Goal: Ask a question: Seek information or help from site administrators or community

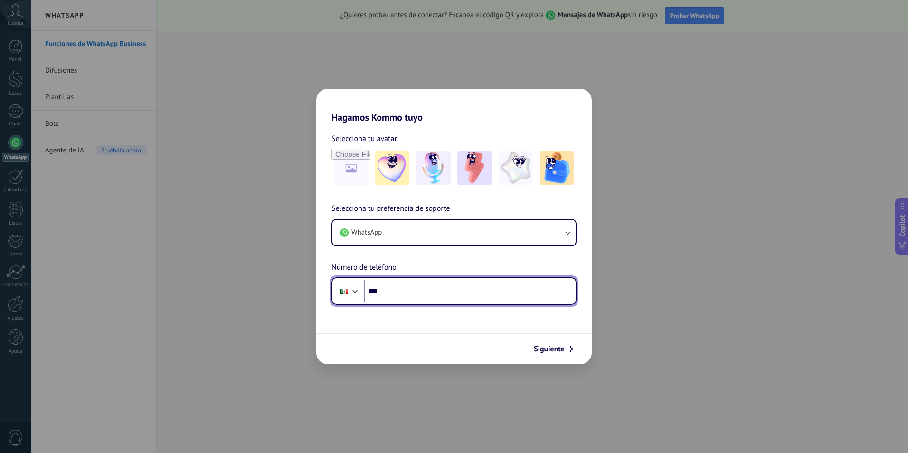
click at [427, 293] on input "***" at bounding box center [470, 291] width 212 height 22
click at [436, 295] on input "***" at bounding box center [470, 291] width 212 height 22
type input "**********"
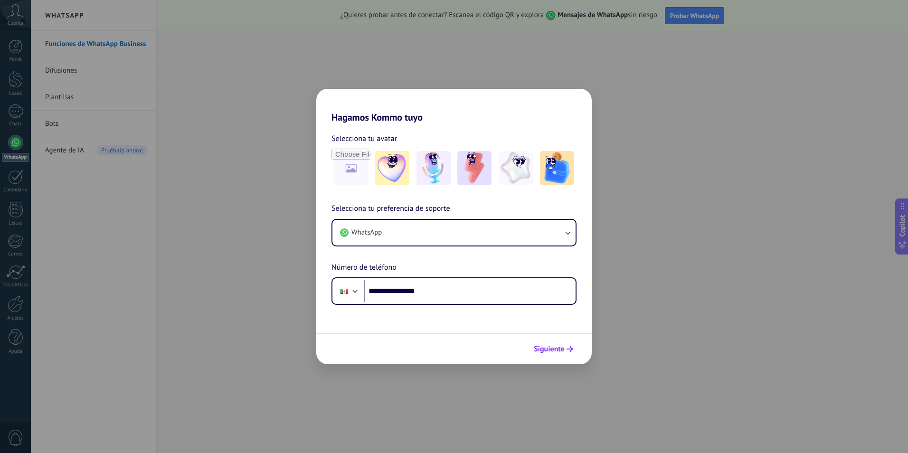
click at [548, 347] on span "Siguiente" at bounding box center [549, 349] width 31 height 7
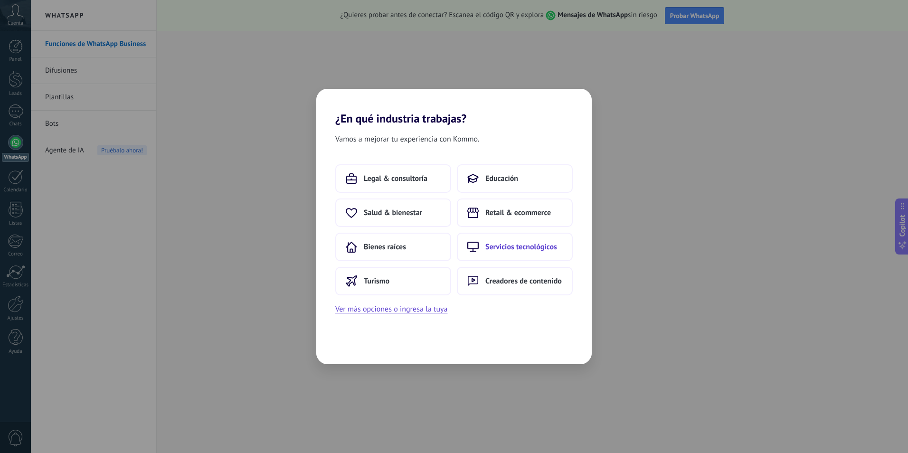
click at [506, 247] on span "Servicios tecnológicos" at bounding box center [521, 247] width 72 height 10
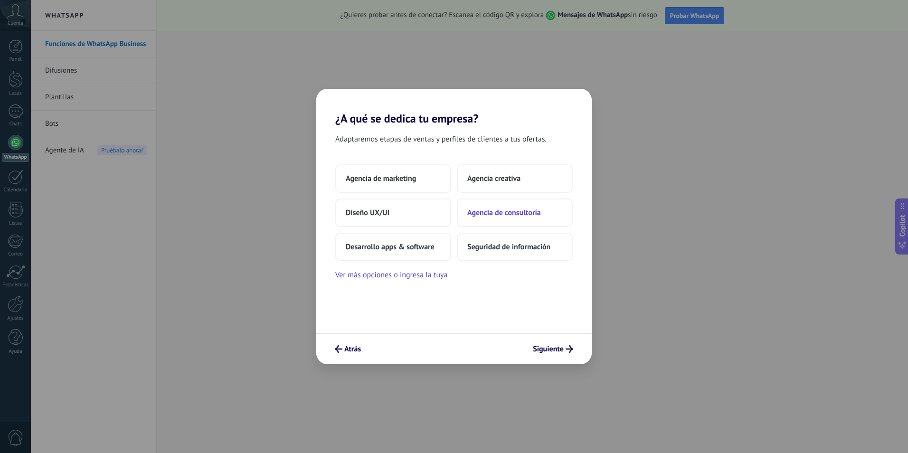
click at [502, 213] on span "Agencia de consultoría" at bounding box center [504, 213] width 74 height 10
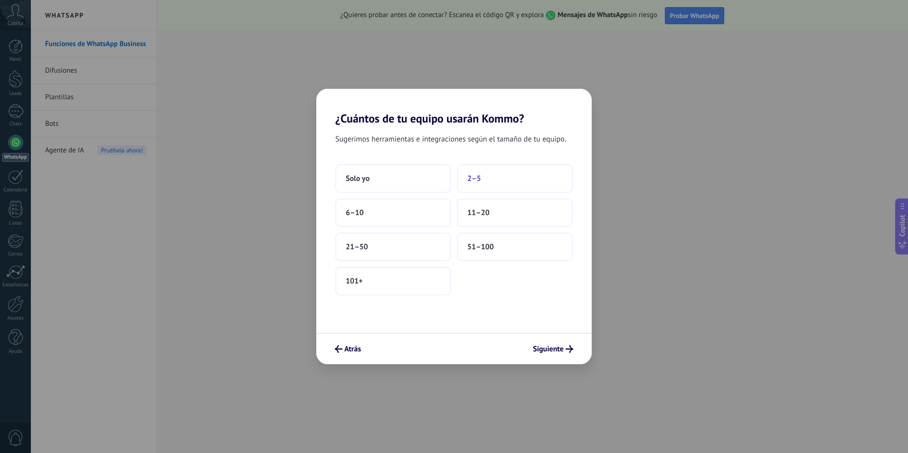
click at [479, 178] on span "2–5" at bounding box center [474, 179] width 14 height 10
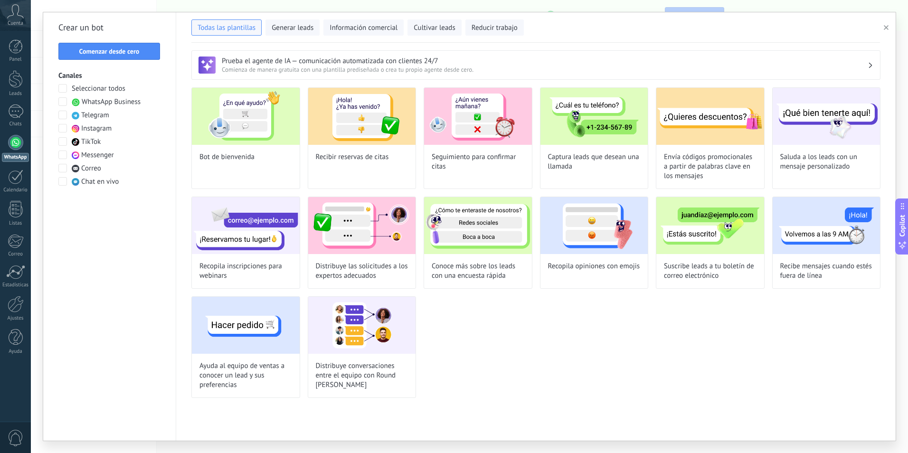
click at [14, 13] on icon at bounding box center [15, 11] width 17 height 14
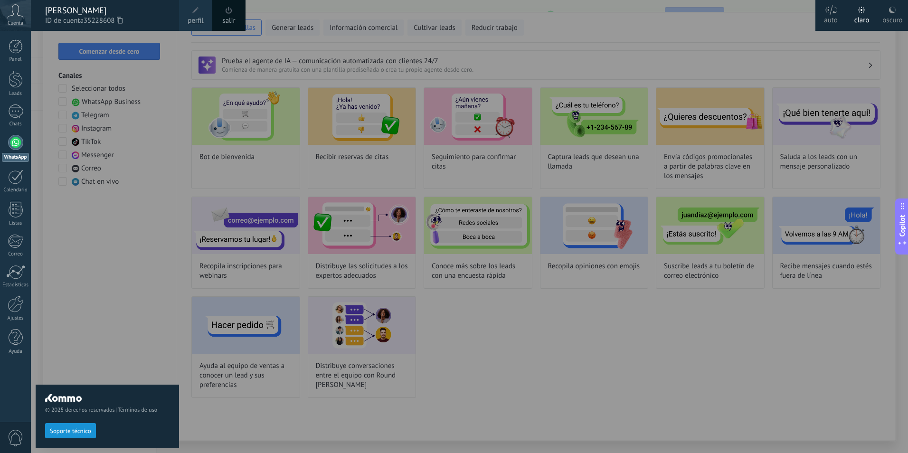
click at [14, 13] on icon at bounding box center [15, 11] width 17 height 14
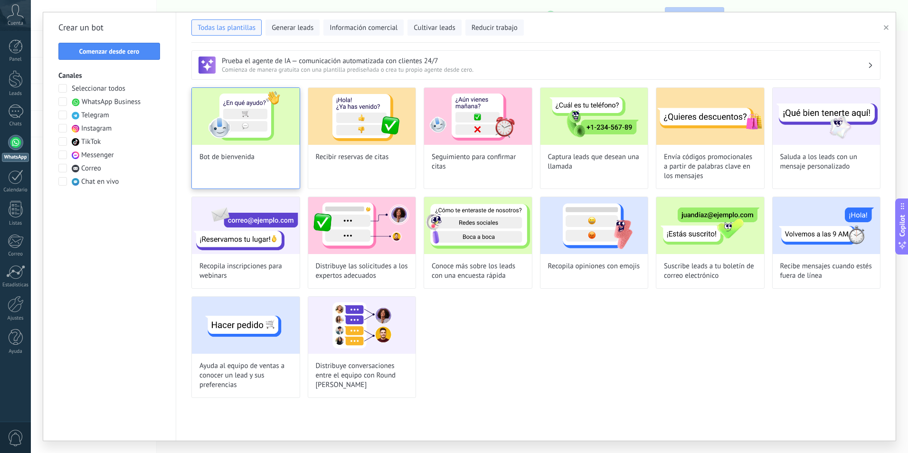
click at [238, 160] on span "Bot de bienvenida" at bounding box center [227, 157] width 55 height 10
type input "**********"
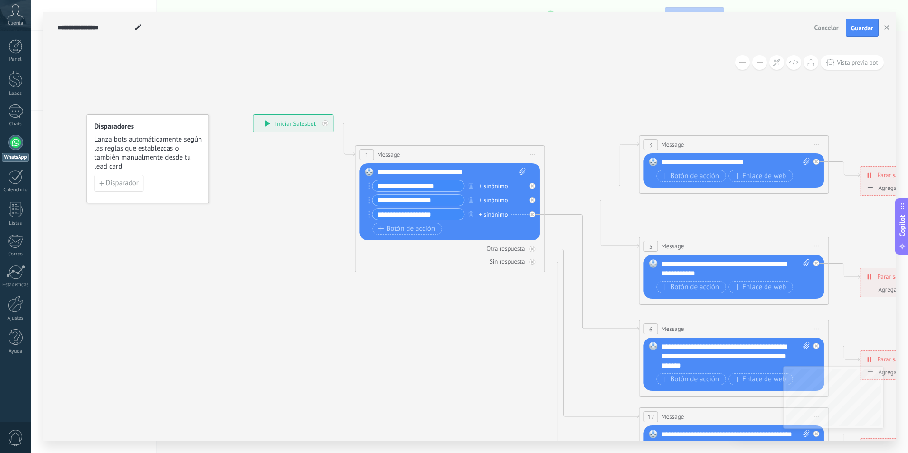
click at [270, 124] on icon at bounding box center [268, 123] width 6 height 7
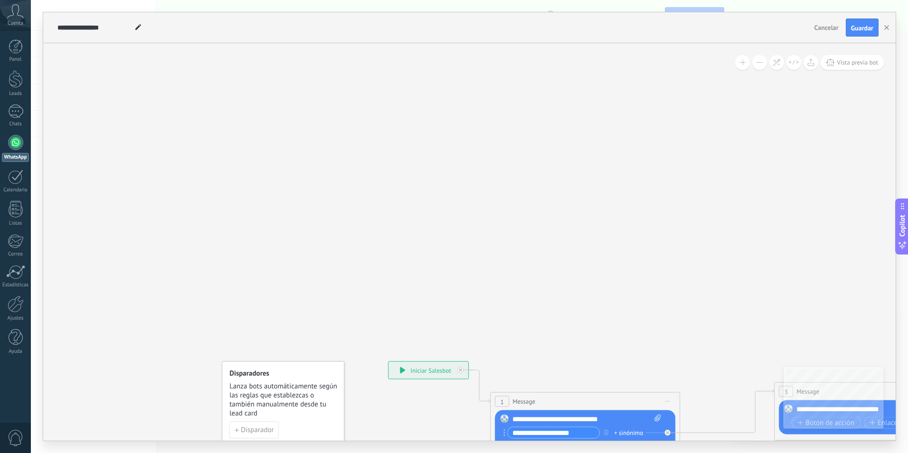
click at [16, 144] on div at bounding box center [15, 142] width 15 height 15
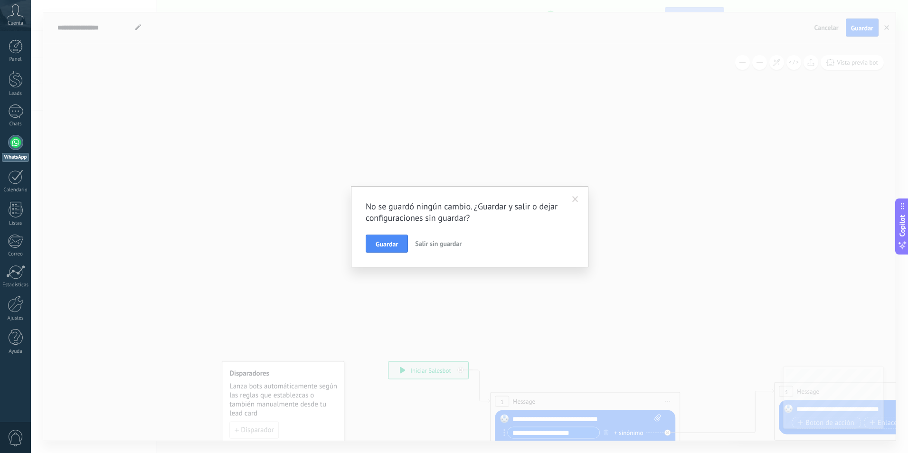
click at [440, 247] on span "Salir sin guardar" at bounding box center [438, 243] width 47 height 9
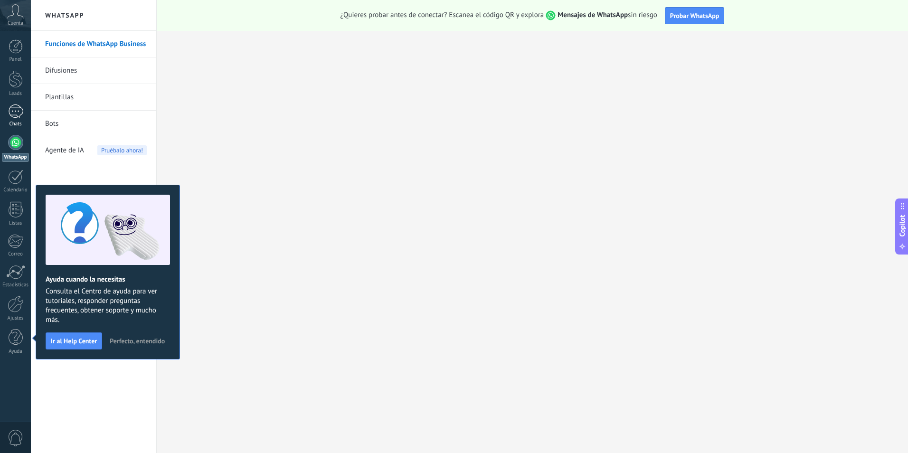
click at [16, 112] on div at bounding box center [15, 112] width 15 height 14
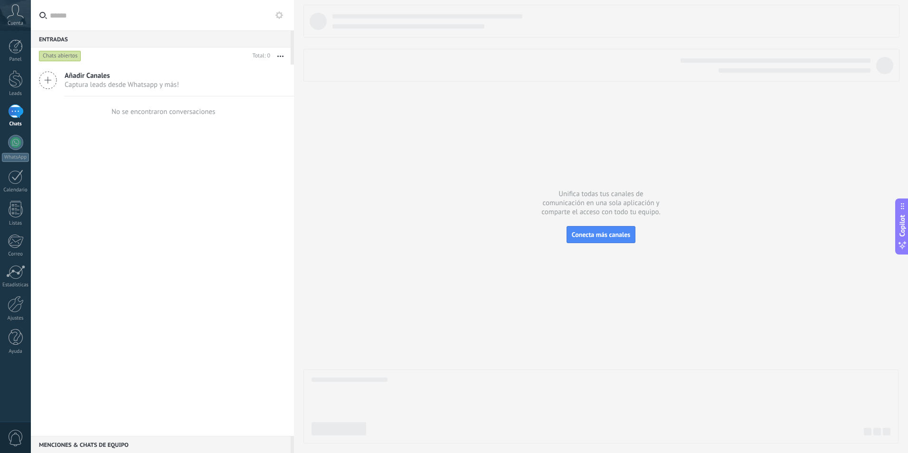
click at [18, 15] on icon at bounding box center [15, 11] width 17 height 14
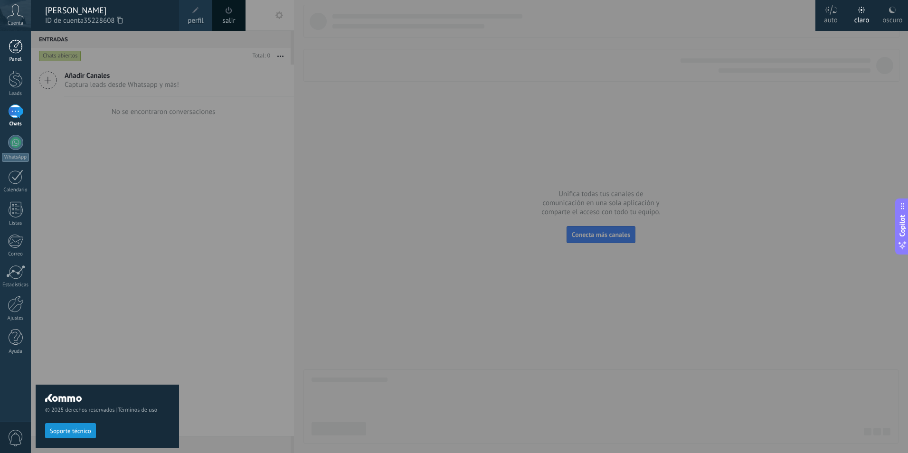
click at [18, 45] on div at bounding box center [16, 46] width 14 height 14
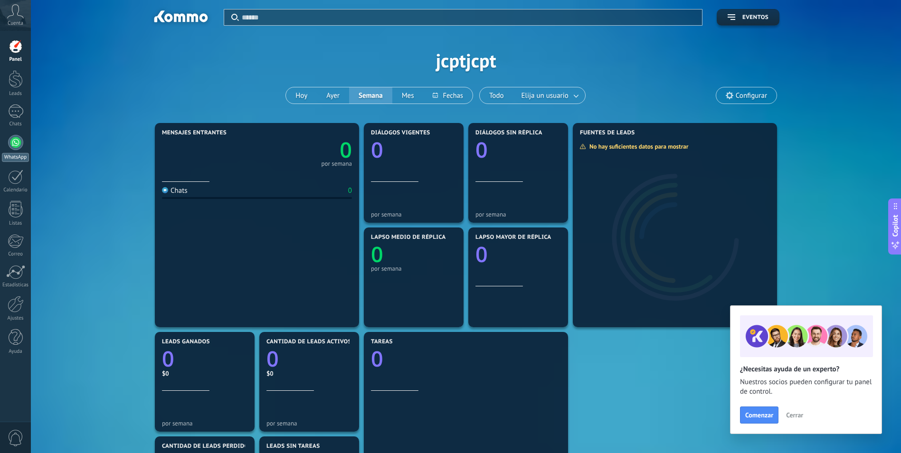
click at [17, 145] on div at bounding box center [15, 142] width 15 height 15
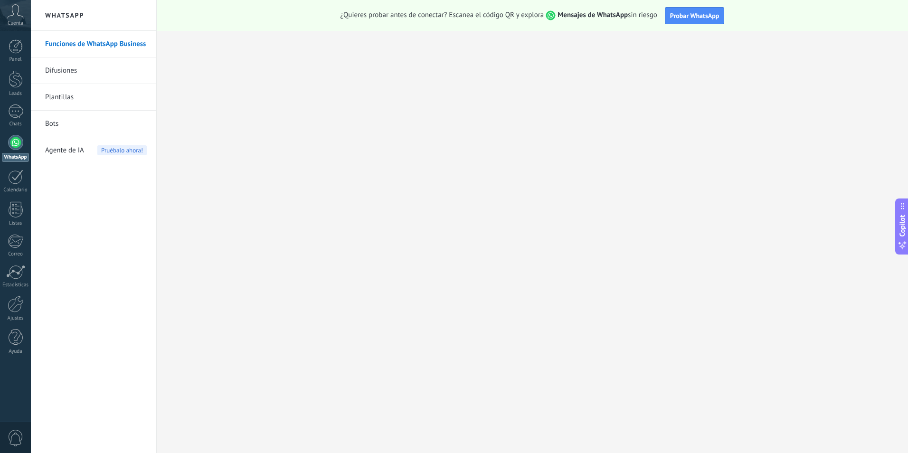
click at [59, 123] on link "Bots" at bounding box center [96, 124] width 102 height 27
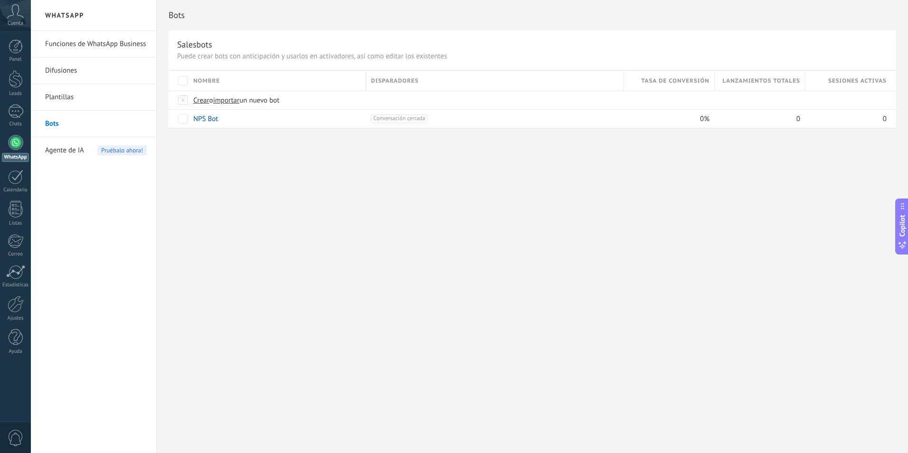
click at [67, 155] on span "Agente de IA" at bounding box center [64, 150] width 39 height 27
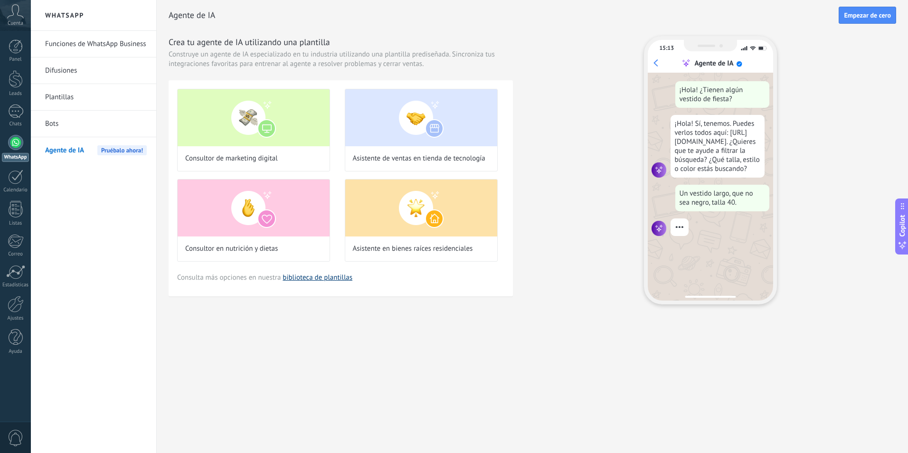
click at [318, 277] on link "biblioteca de plantillas" at bounding box center [318, 277] width 70 height 9
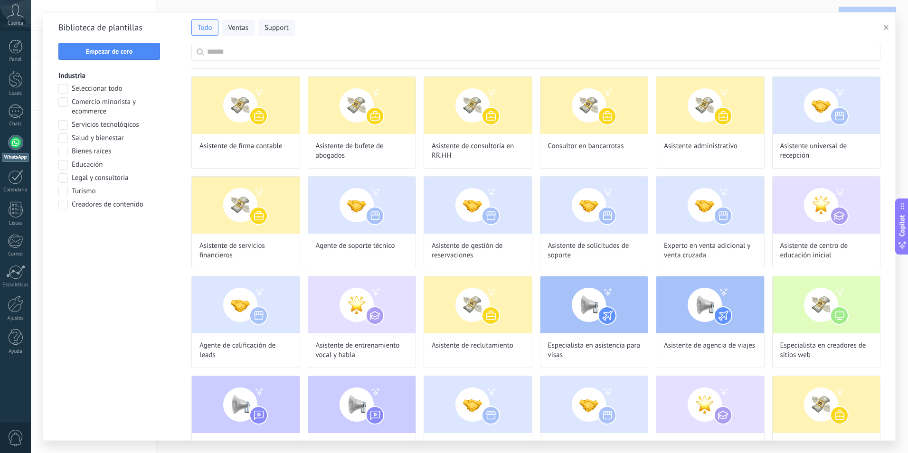
click at [332, 50] on input "text" at bounding box center [541, 51] width 668 height 17
type input "*********"
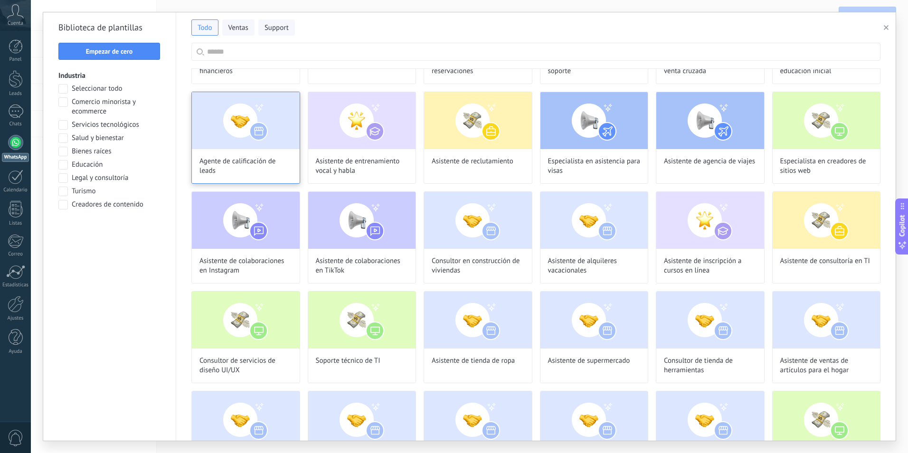
scroll to position [0, 0]
click at [255, 163] on span "Agente de calificación de leads" at bounding box center [246, 166] width 93 height 19
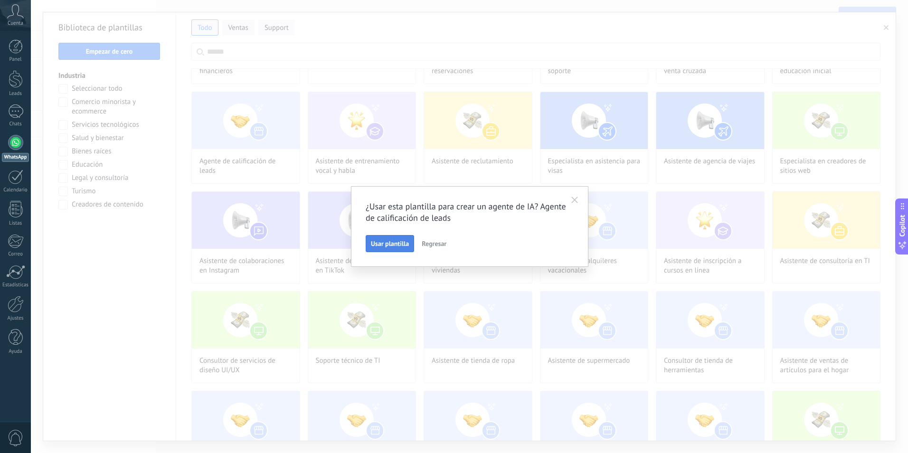
click at [393, 244] on span "Usar plantilla" at bounding box center [390, 243] width 38 height 7
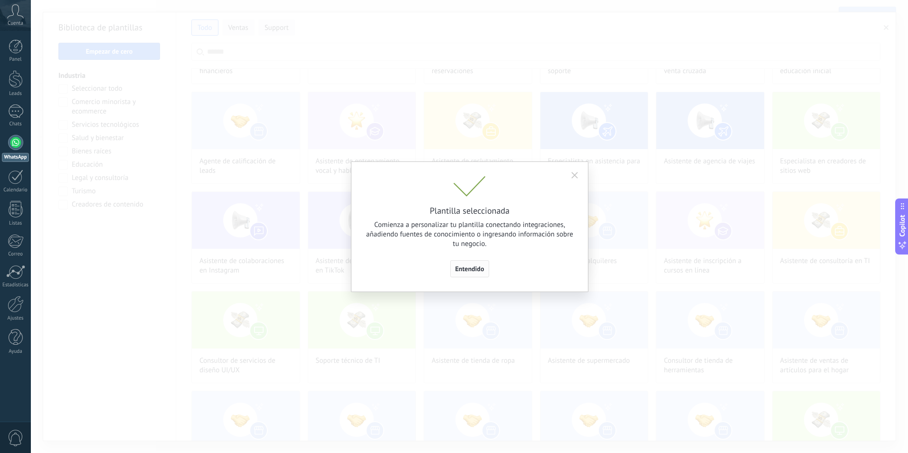
click at [471, 270] on span "Entendido" at bounding box center [470, 269] width 29 height 7
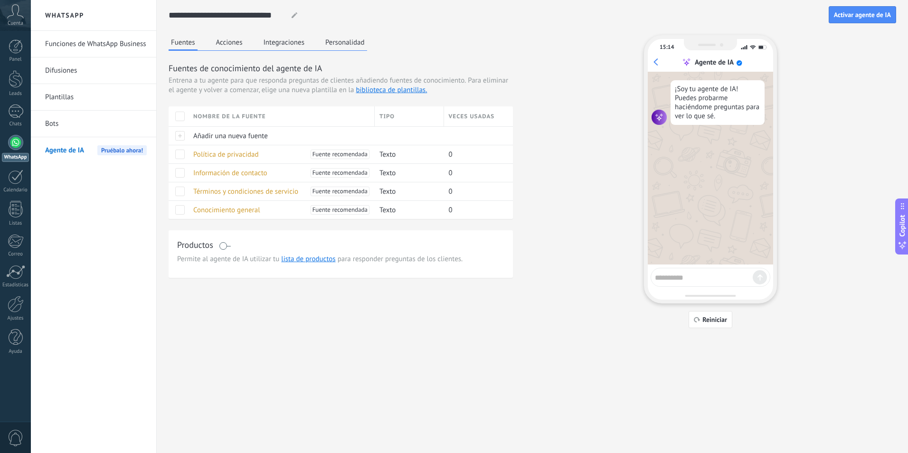
click at [689, 280] on textarea at bounding box center [704, 276] width 98 height 12
type textarea "****"
click at [689, 280] on textarea at bounding box center [704, 276] width 98 height 12
type textarea "**********"
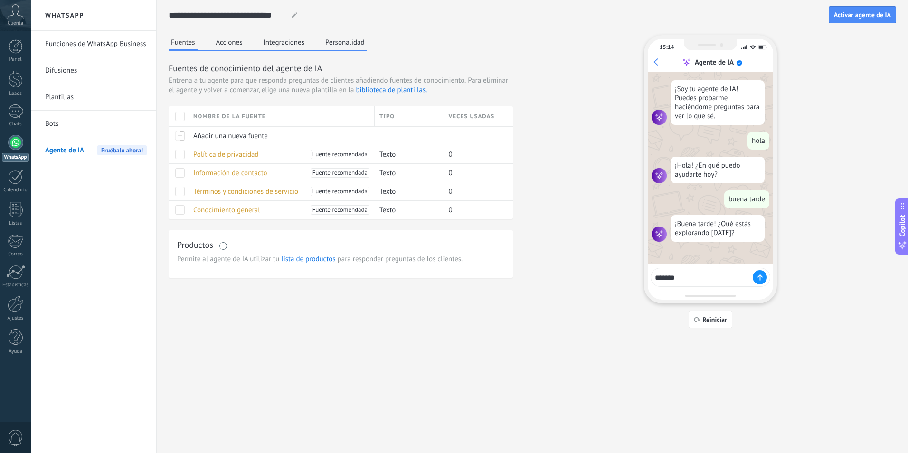
type textarea "********"
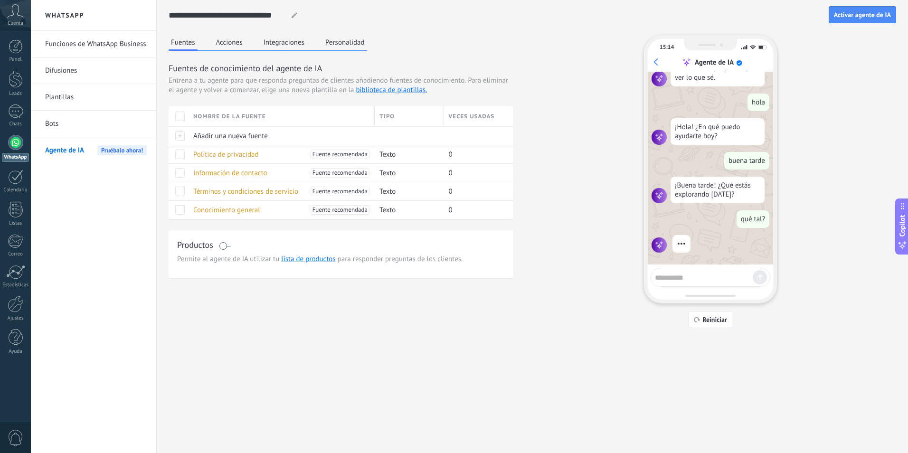
scroll to position [57, 0]
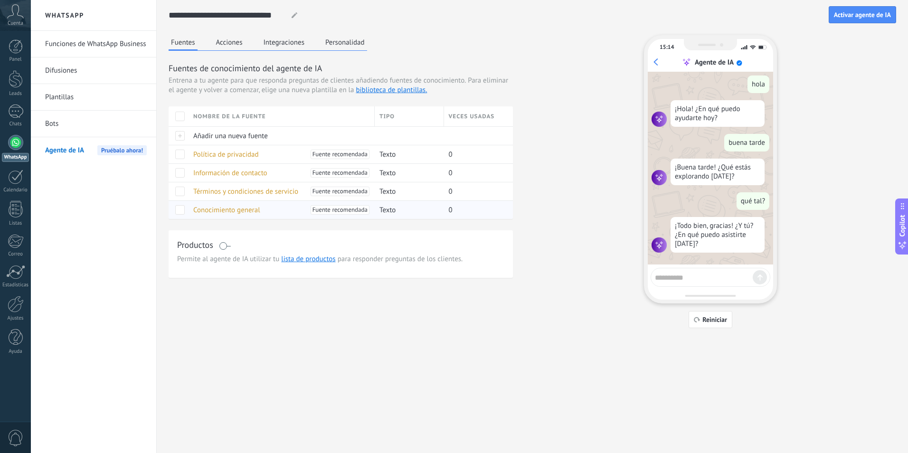
click at [238, 212] on span "Conocimiento general" at bounding box center [226, 210] width 67 height 9
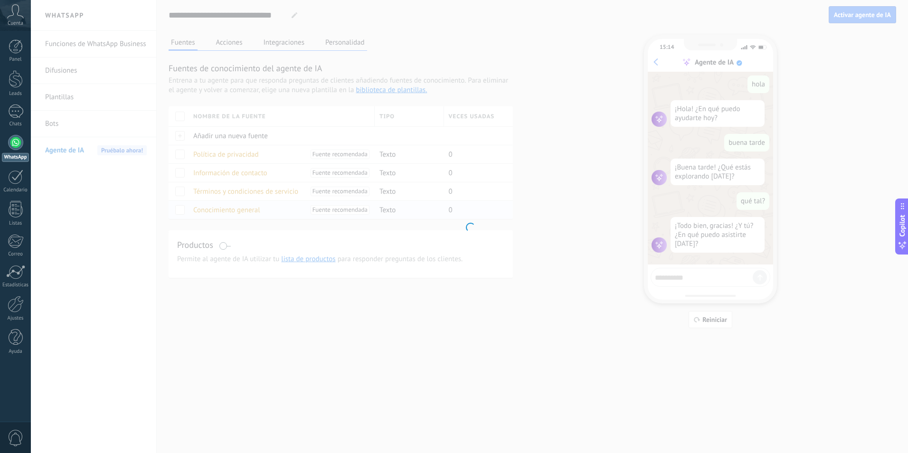
type input "**********"
type textarea "**********"
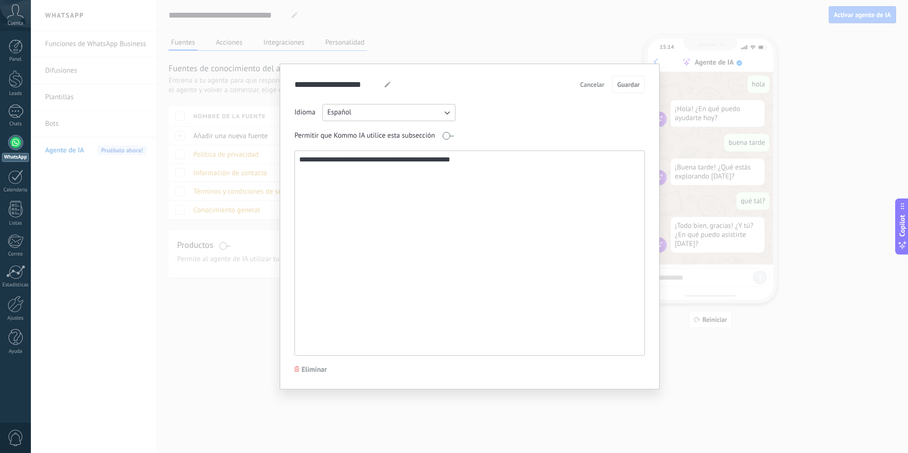
click at [594, 85] on span "Cancelar" at bounding box center [592, 84] width 24 height 7
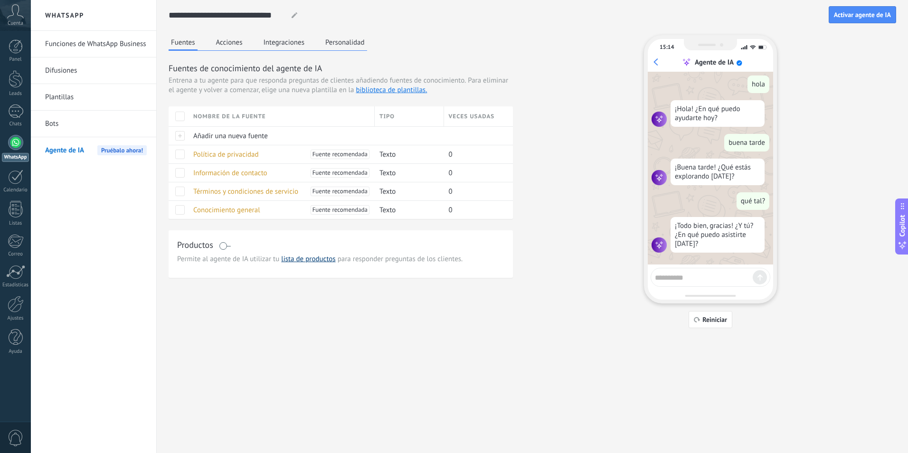
click at [308, 260] on link "lista de productos" at bounding box center [308, 259] width 54 height 9
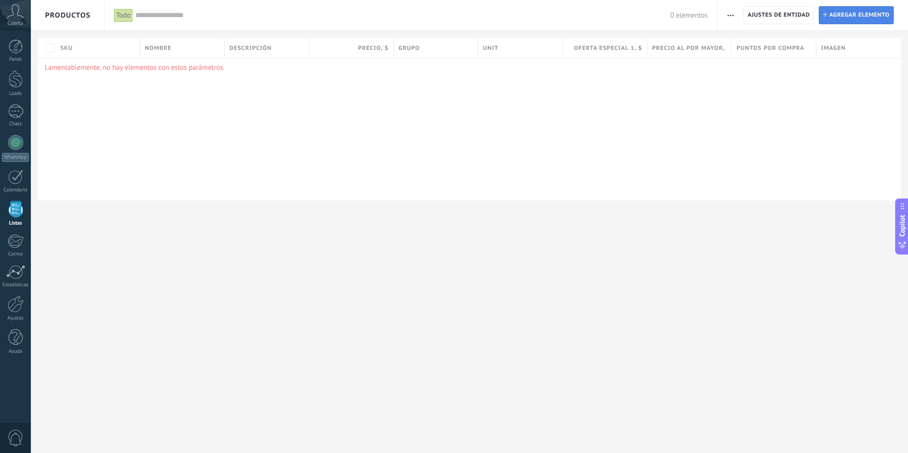
click at [852, 14] on span "Agregar elemento" at bounding box center [859, 15] width 60 height 17
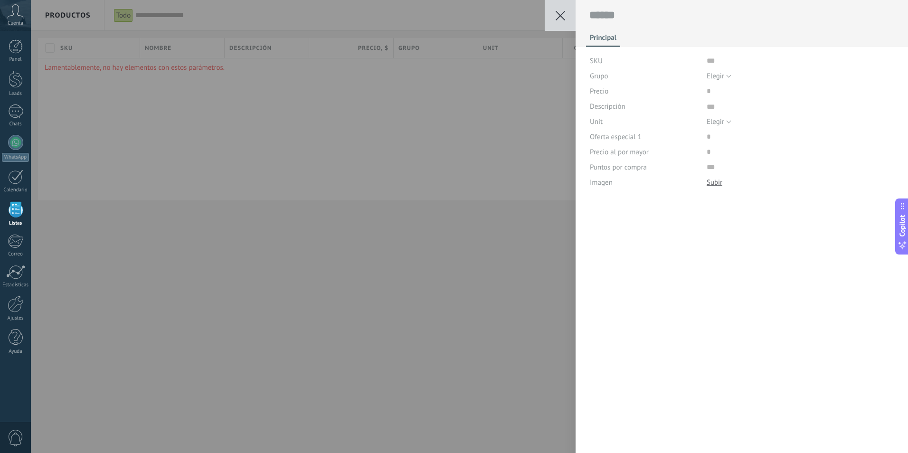
scroll to position [10, 0]
click at [521, 78] on div "Guardar Cancelar Principal SKU Grupo Elegir Todos los productos Elegir Precio D…" at bounding box center [469, 226] width 877 height 453
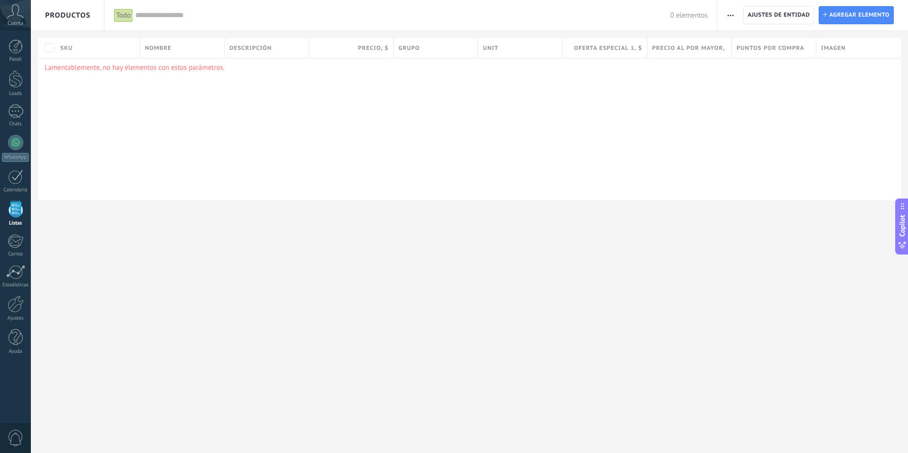
click at [733, 19] on span "button" at bounding box center [731, 15] width 6 height 18
click at [743, 41] on span "Importar" at bounding box center [749, 40] width 27 height 19
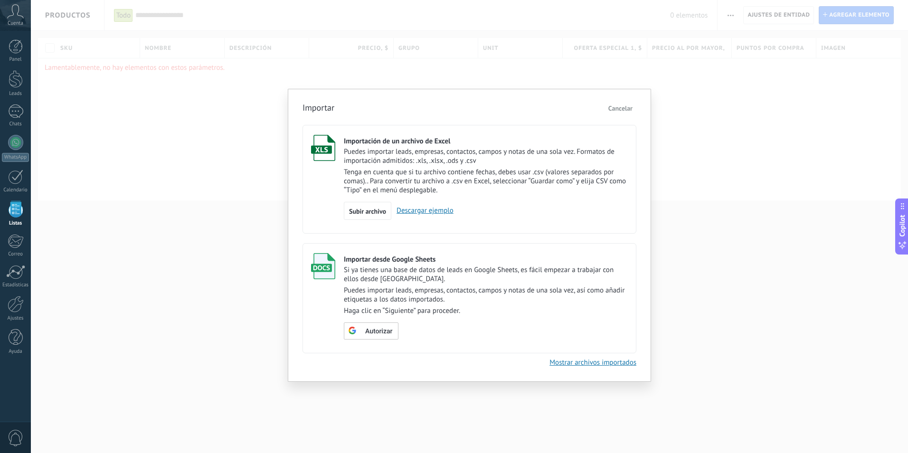
click at [618, 111] on span "Cancelar" at bounding box center [621, 108] width 24 height 9
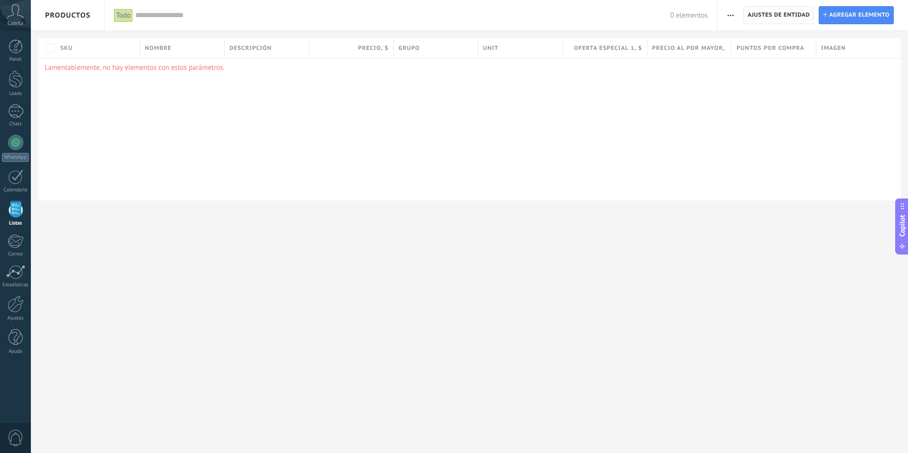
click at [778, 13] on span "Ajustes de entidad" at bounding box center [779, 15] width 62 height 17
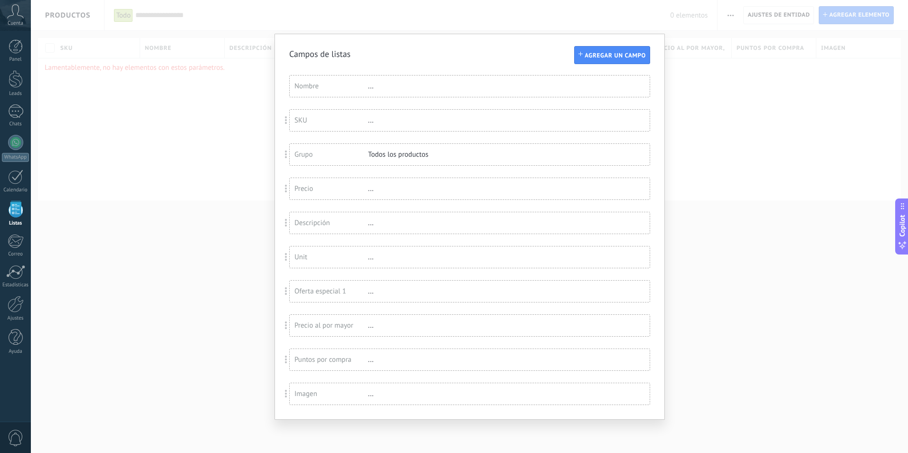
click at [726, 124] on div "Campos de listas Agregar un campo Usted ha alcanzado la cantidad máxima de los …" at bounding box center [469, 226] width 877 height 453
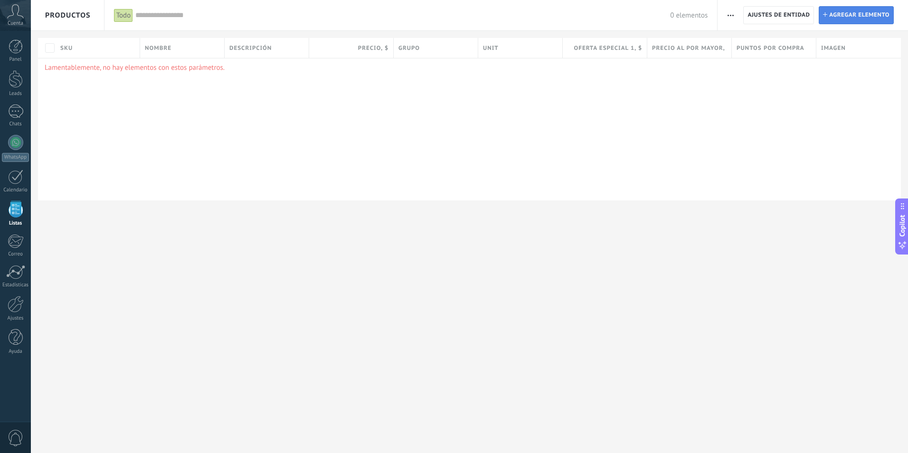
click at [854, 16] on span "Agregar elemento" at bounding box center [859, 15] width 60 height 17
type textarea "***"
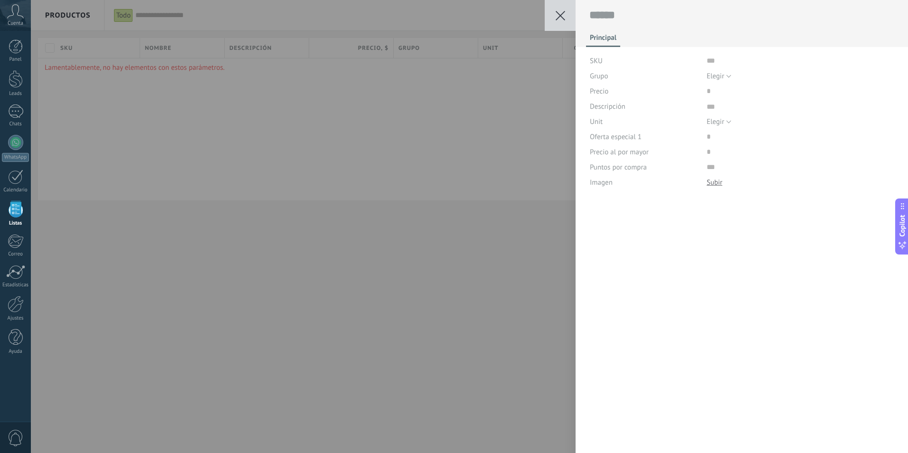
click at [499, 142] on div "Guardar Cancelar Principal SKU Grupo Elegir Todos los productos Elegir Precio D…" at bounding box center [469, 226] width 877 height 453
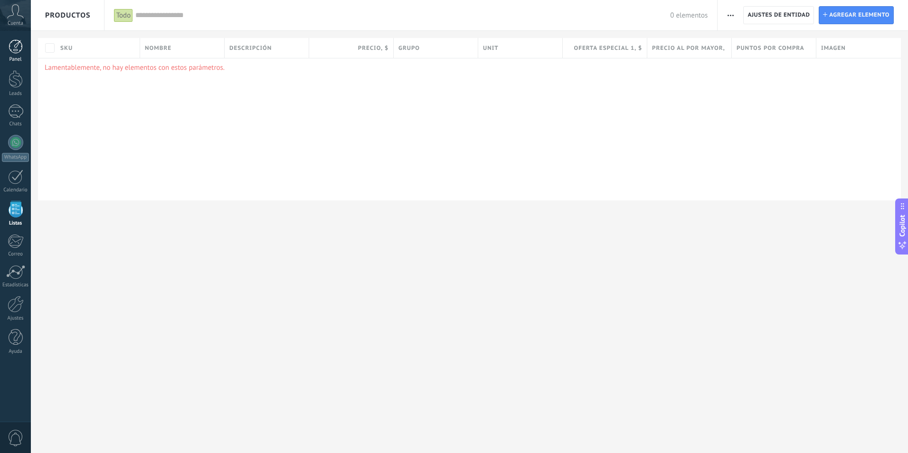
click at [17, 48] on div at bounding box center [16, 46] width 14 height 14
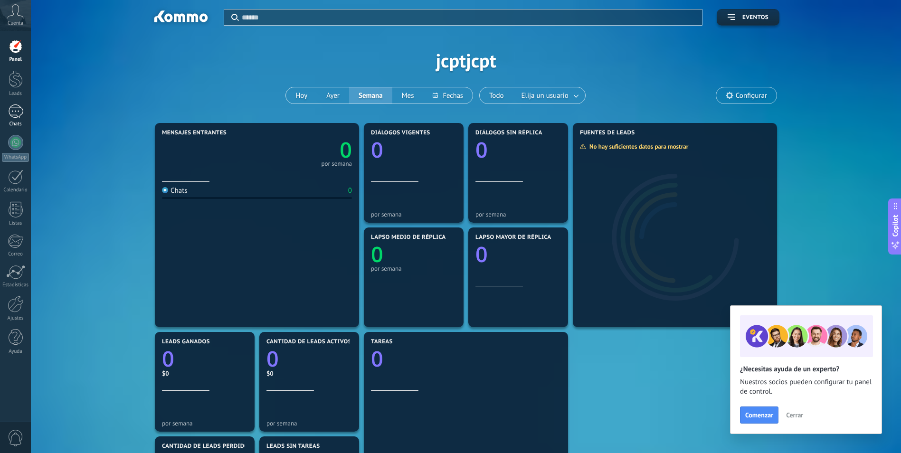
click at [14, 114] on div at bounding box center [15, 112] width 15 height 14
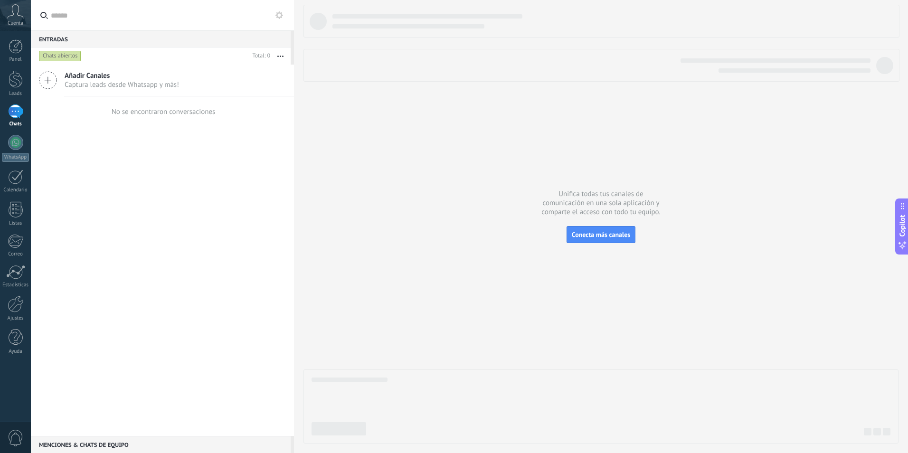
click at [13, 16] on icon at bounding box center [15, 11] width 17 height 14
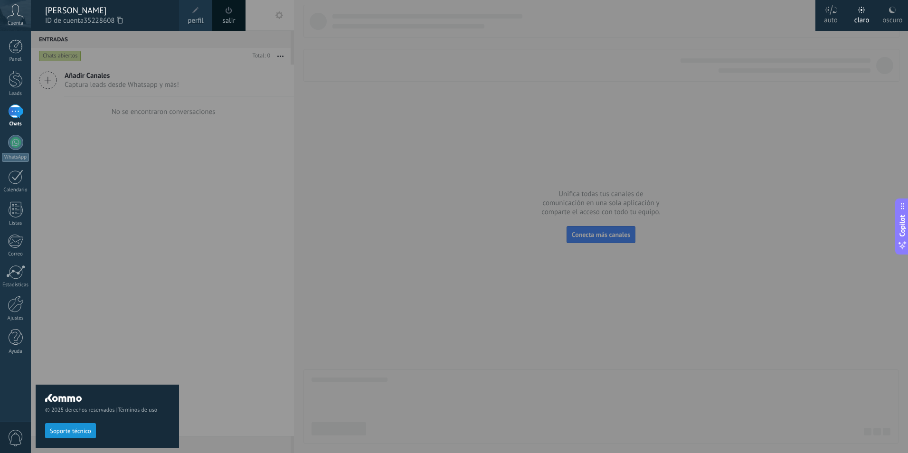
click at [13, 16] on icon at bounding box center [15, 11] width 17 height 14
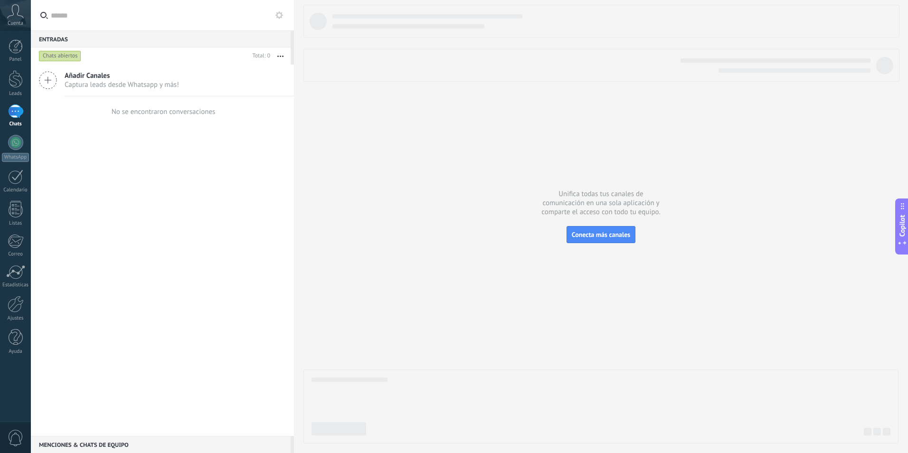
click at [18, 110] on div at bounding box center [15, 112] width 15 height 14
click at [12, 149] on div at bounding box center [15, 142] width 15 height 15
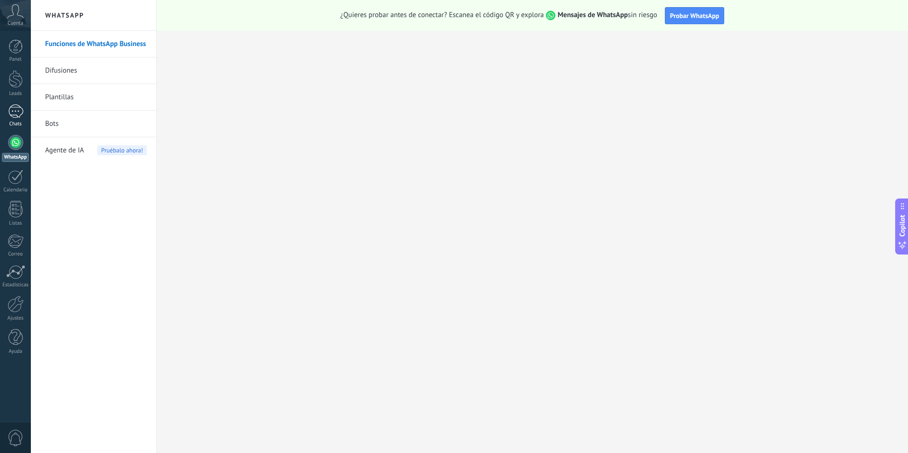
click at [17, 110] on div at bounding box center [15, 112] width 15 height 14
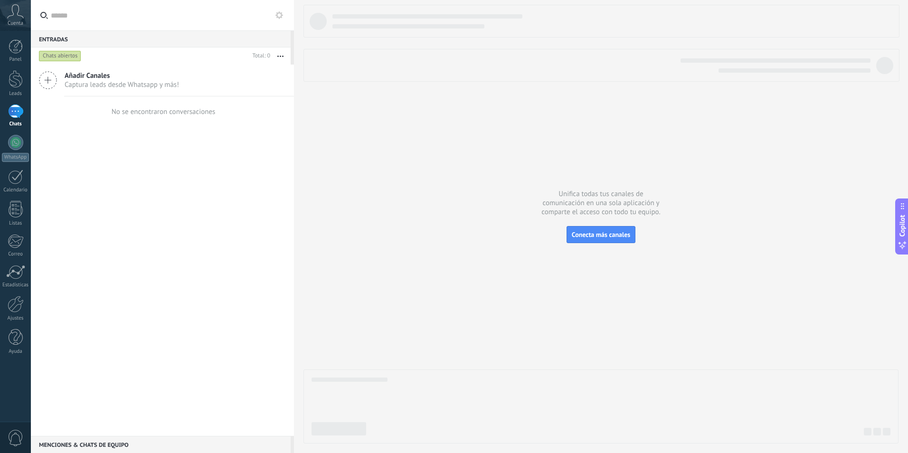
click at [14, 15] on icon at bounding box center [15, 11] width 17 height 14
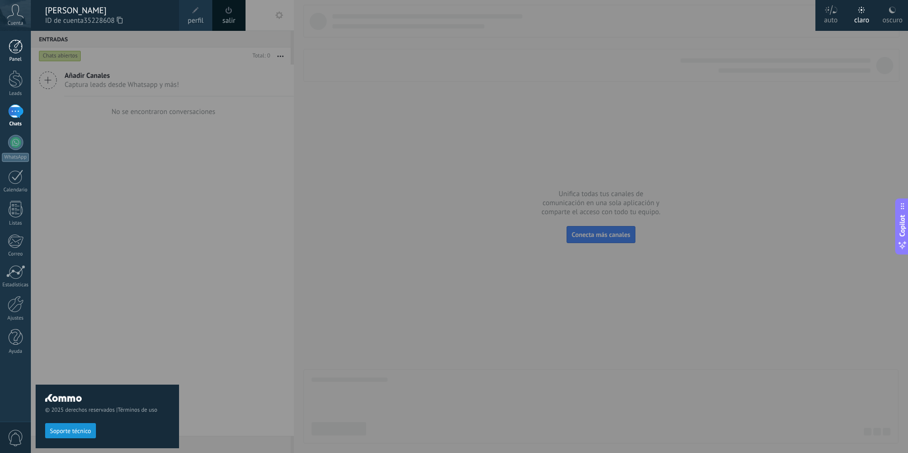
click at [13, 48] on div at bounding box center [16, 46] width 14 height 14
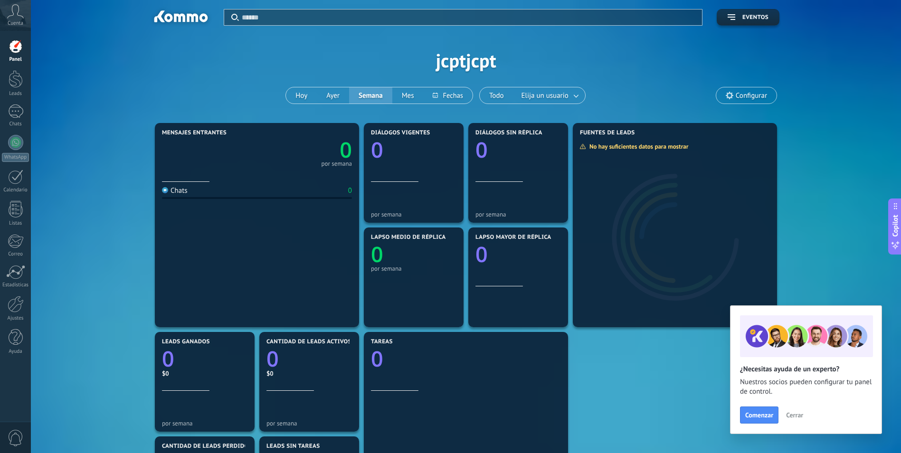
click at [729, 93] on use at bounding box center [730, 96] width 8 height 8
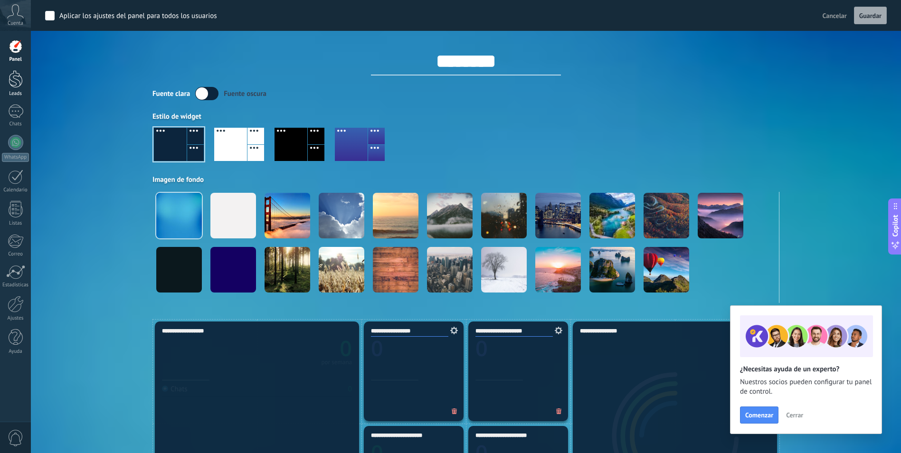
click at [19, 73] on div at bounding box center [16, 79] width 14 height 18
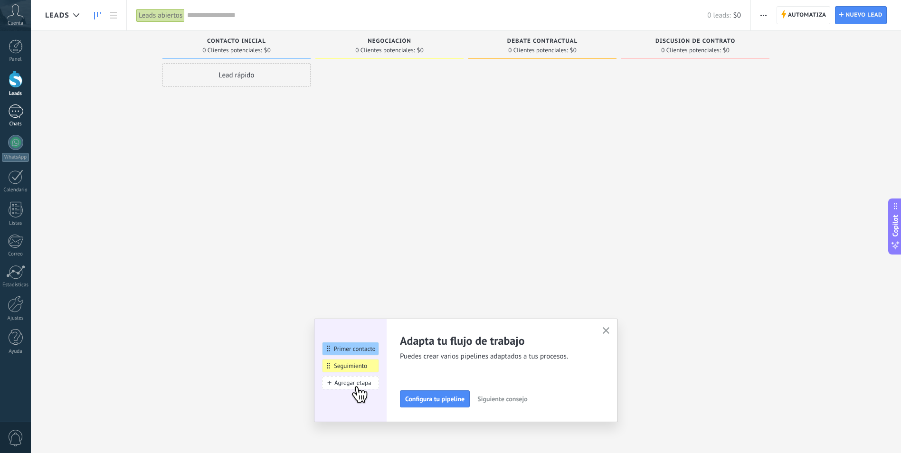
click at [18, 115] on div at bounding box center [15, 112] width 15 height 14
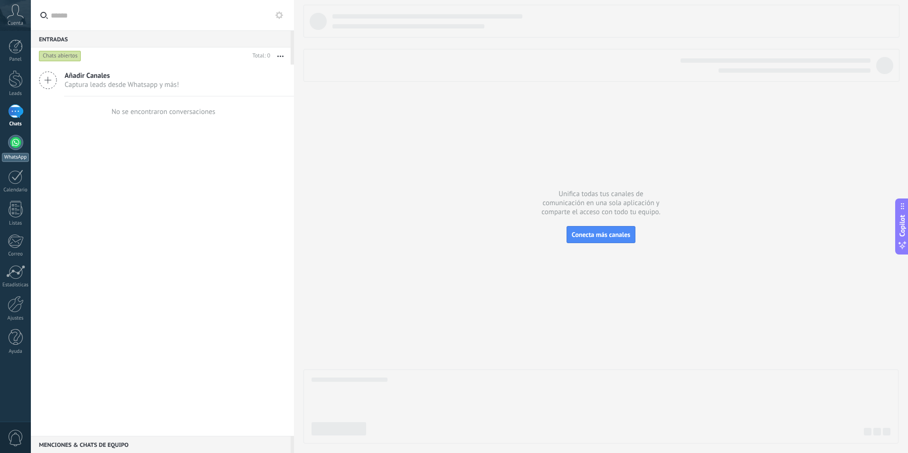
click at [15, 145] on div at bounding box center [15, 142] width 15 height 15
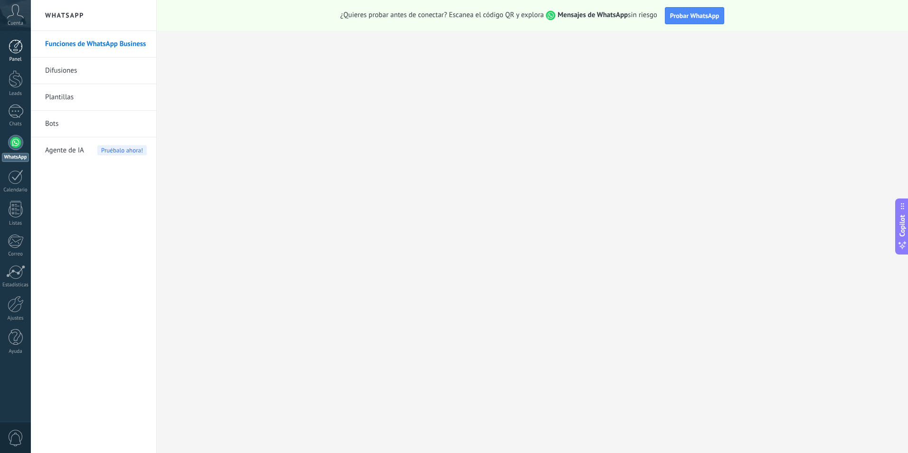
click at [16, 43] on div at bounding box center [16, 46] width 14 height 14
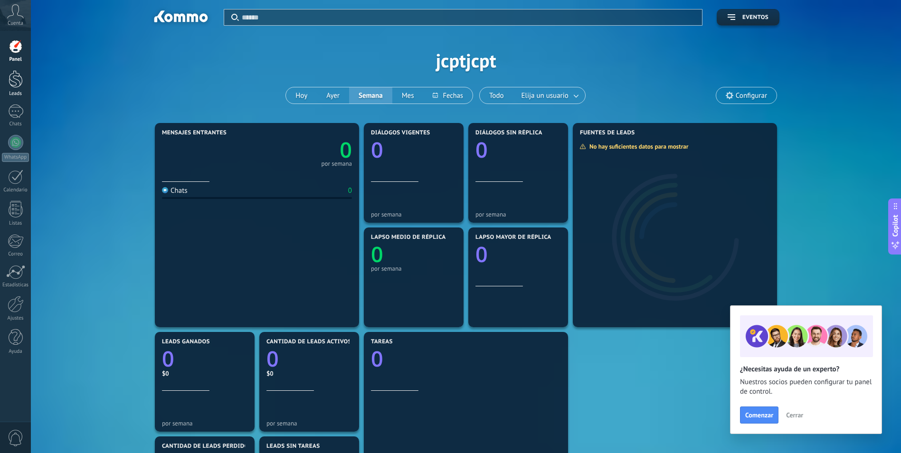
click at [18, 81] on div at bounding box center [16, 79] width 14 height 18
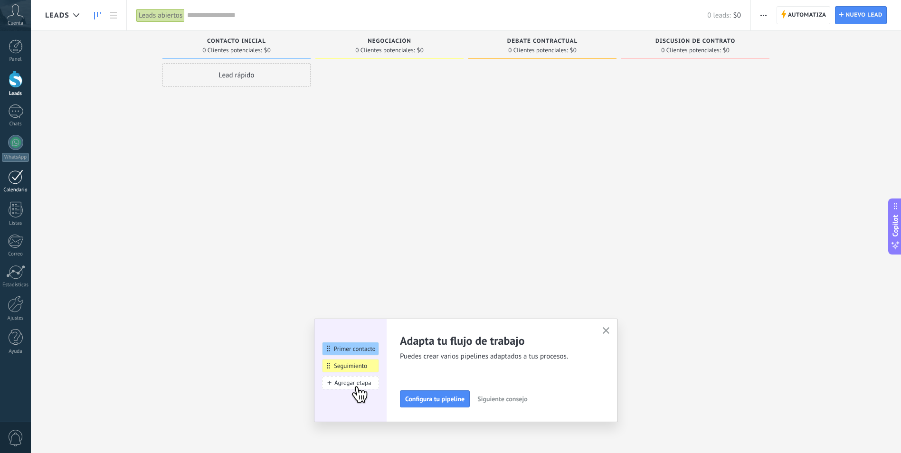
click at [22, 170] on div at bounding box center [15, 177] width 15 height 15
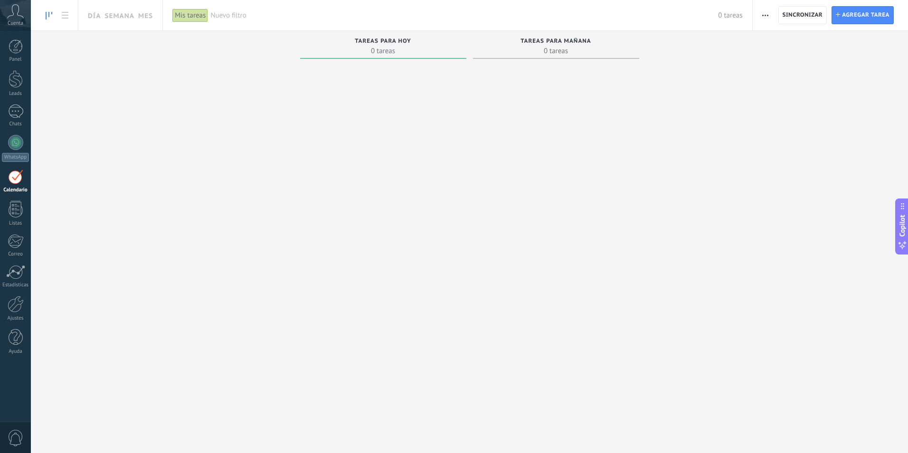
click at [17, 23] on span "Cuenta" at bounding box center [16, 23] width 16 height 6
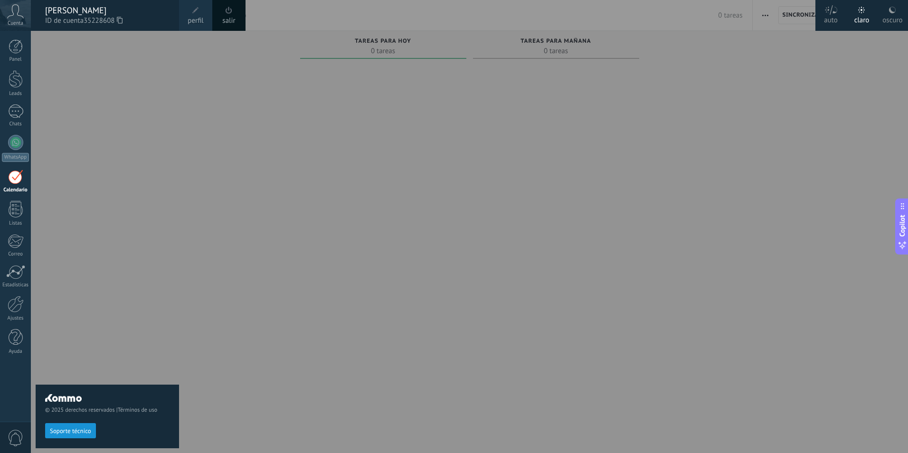
click at [198, 19] on span "perfil" at bounding box center [196, 21] width 16 height 10
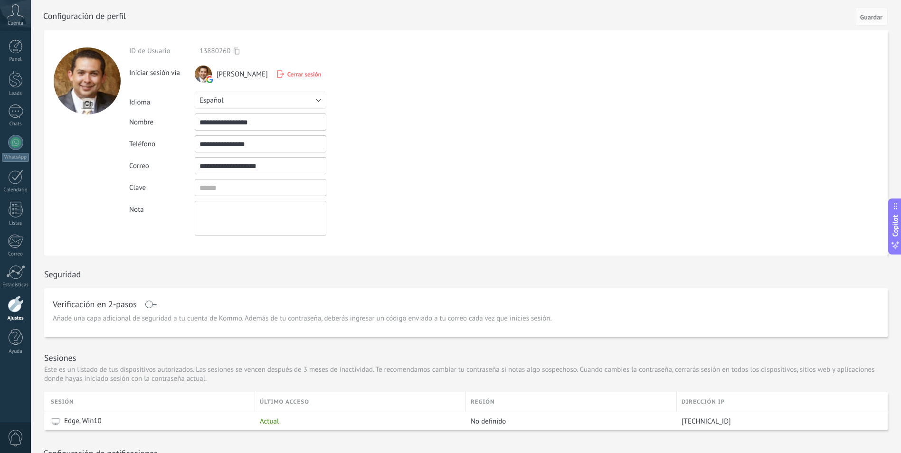
click at [273, 138] on input "**********" at bounding box center [261, 143] width 132 height 17
click at [15, 19] on div "Cuenta" at bounding box center [15, 15] width 31 height 31
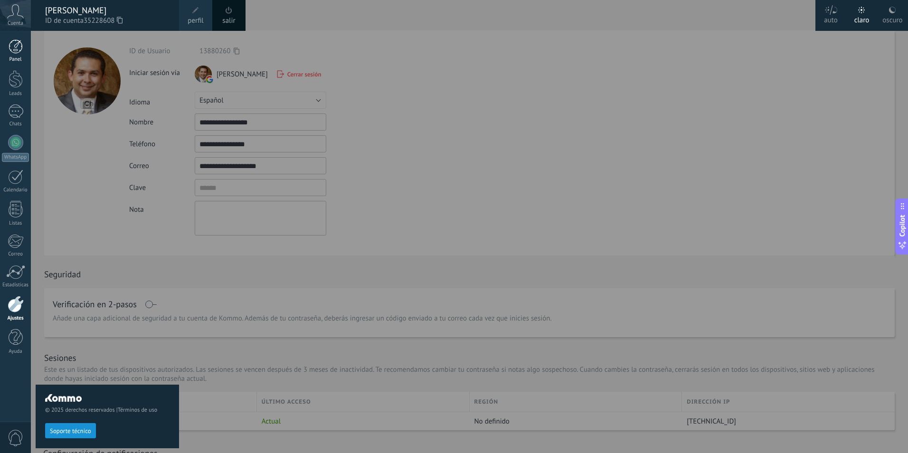
click at [22, 46] on div at bounding box center [16, 46] width 14 height 14
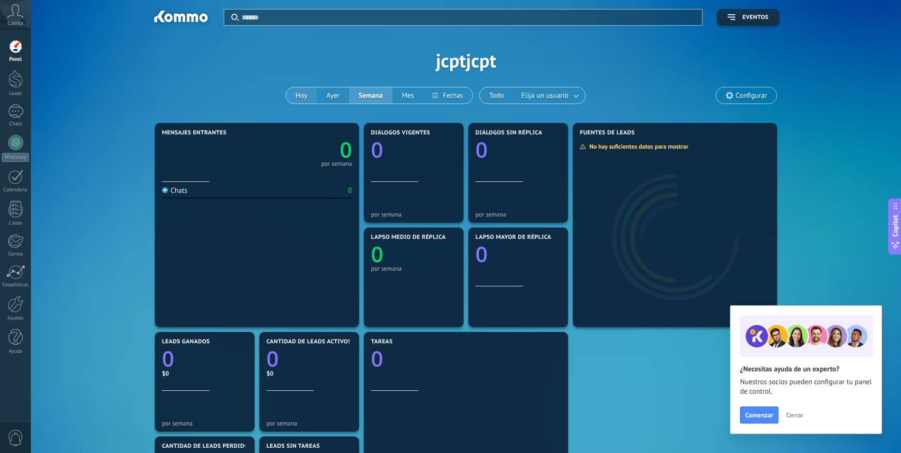
click at [296, 93] on button "Hoy" at bounding box center [301, 95] width 31 height 16
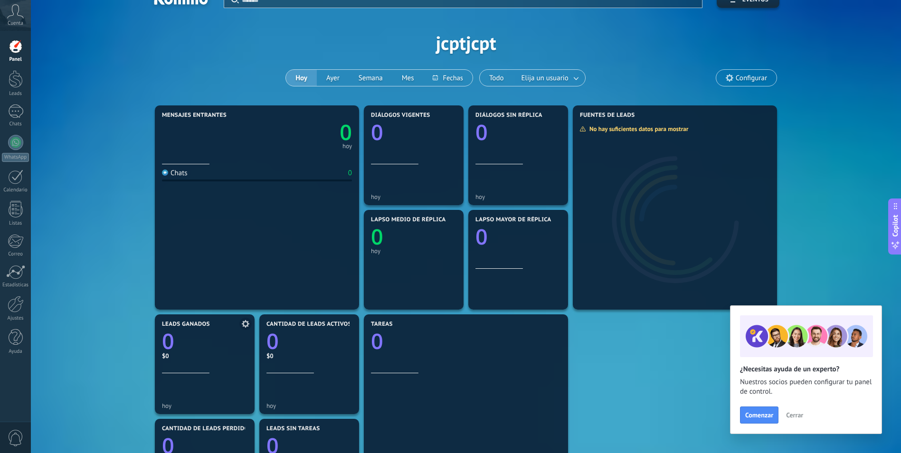
scroll to position [17, 0]
click at [14, 113] on div at bounding box center [15, 112] width 15 height 14
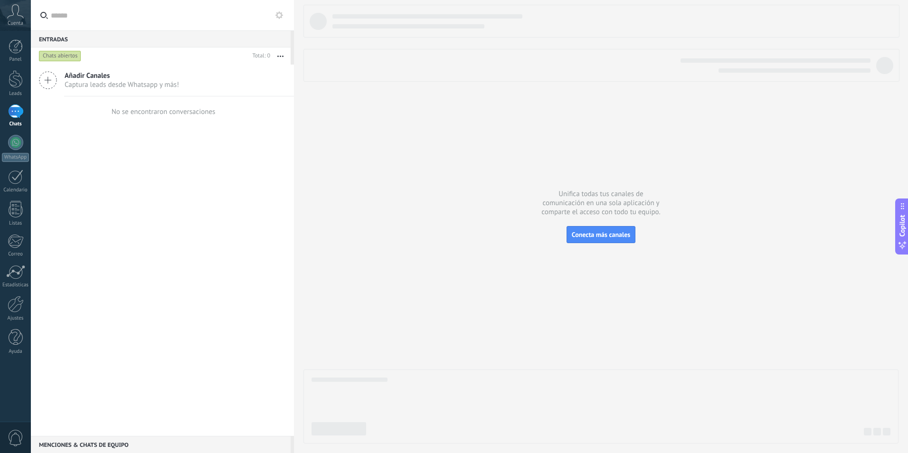
click at [59, 55] on div "Chats abiertos" at bounding box center [60, 55] width 42 height 11
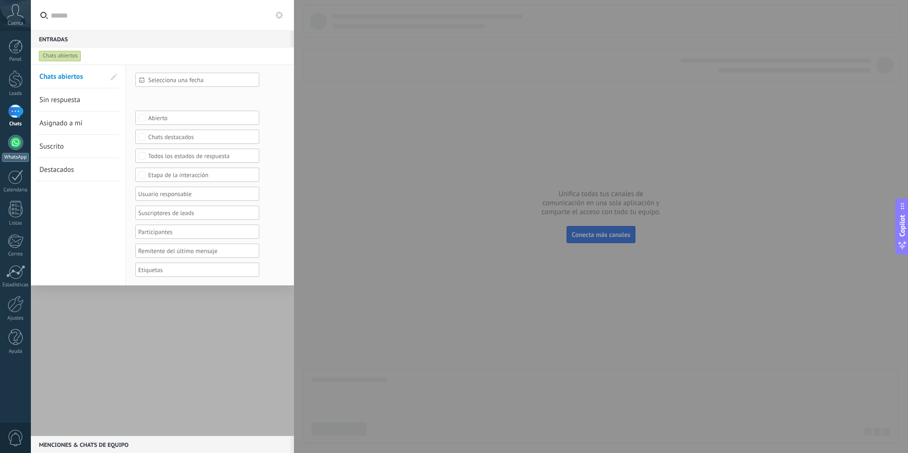
click at [11, 145] on div at bounding box center [15, 142] width 15 height 15
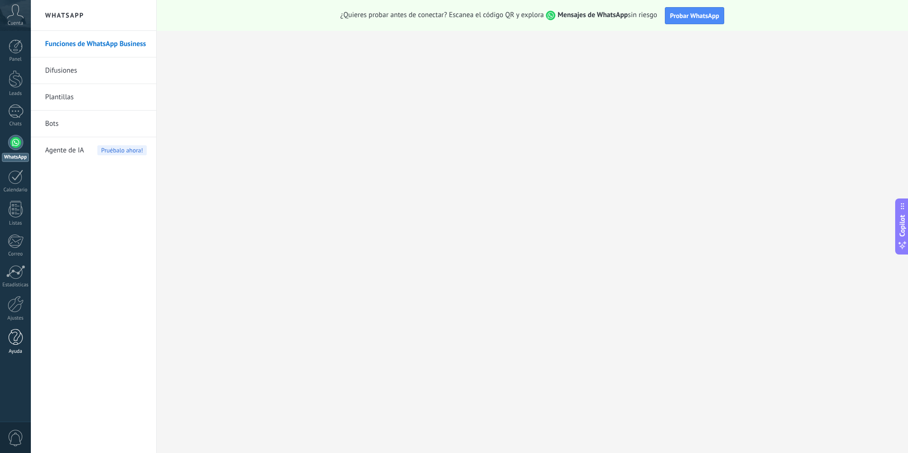
click at [18, 344] on div at bounding box center [16, 337] width 14 height 17
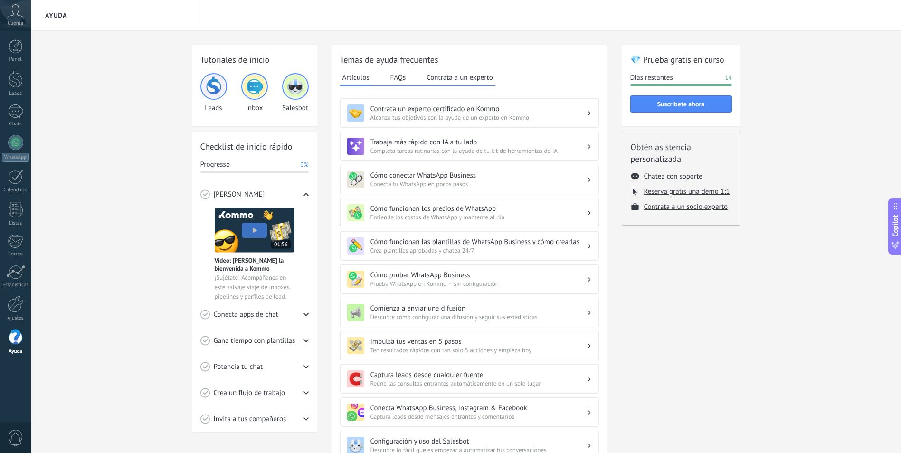
click at [463, 109] on h3 "Contrata un experto certificado en Kommo" at bounding box center [479, 109] width 216 height 9
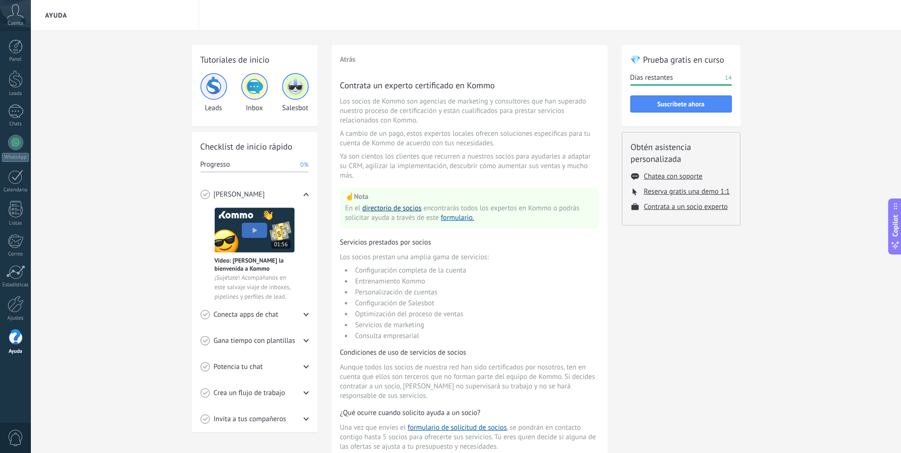
click at [400, 208] on link "directorio de socios" at bounding box center [391, 208] width 59 height 9
click at [457, 214] on button "formulario." at bounding box center [457, 218] width 33 height 10
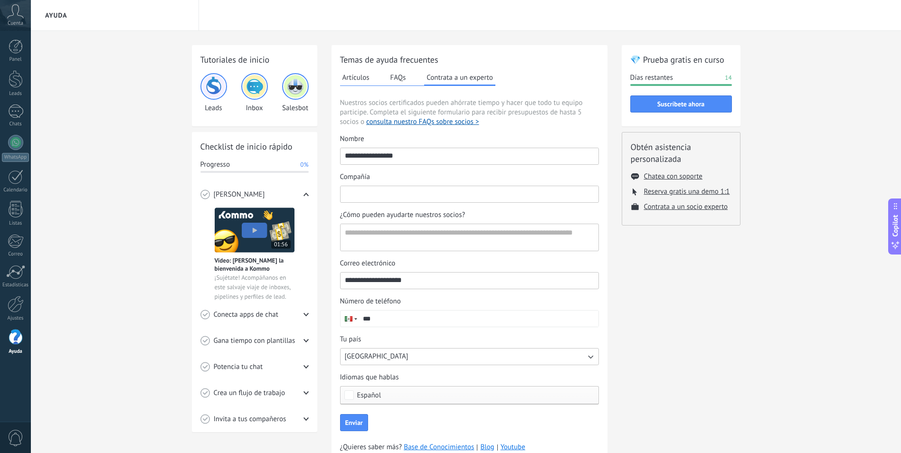
click at [407, 200] on input "Compañía" at bounding box center [470, 193] width 258 height 15
type input "**********"
click at [443, 179] on div "Compañía" at bounding box center [469, 177] width 259 height 10
click at [443, 186] on input "**********" at bounding box center [470, 193] width 258 height 15
click at [435, 239] on textarea "¿Cómo pueden ayudarte nuestros socios?" at bounding box center [469, 237] width 256 height 27
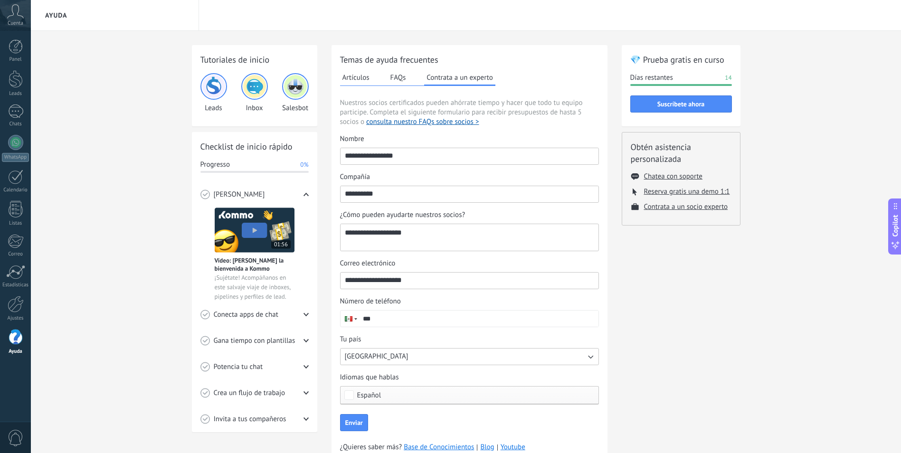
type textarea "**********"
click at [422, 320] on input "***" at bounding box center [479, 319] width 240 height 16
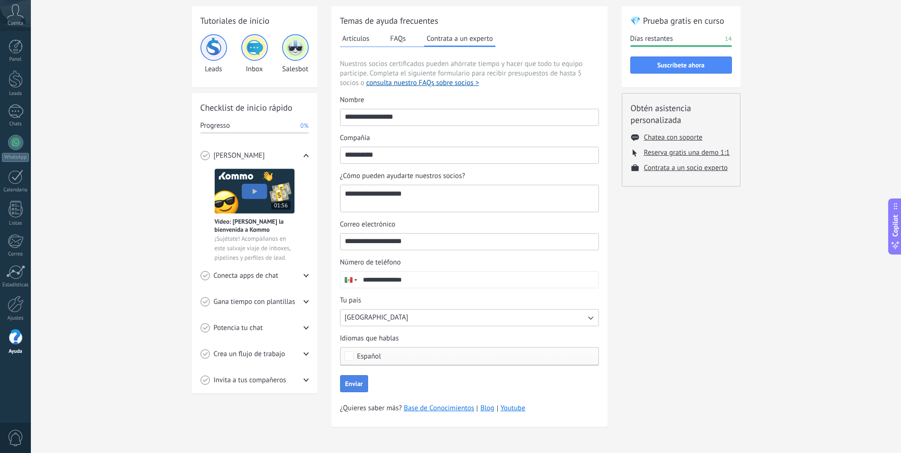
type input "**********"
click at [355, 384] on span "Enviar" at bounding box center [354, 383] width 18 height 7
